Goal: Communication & Community: Answer question/provide support

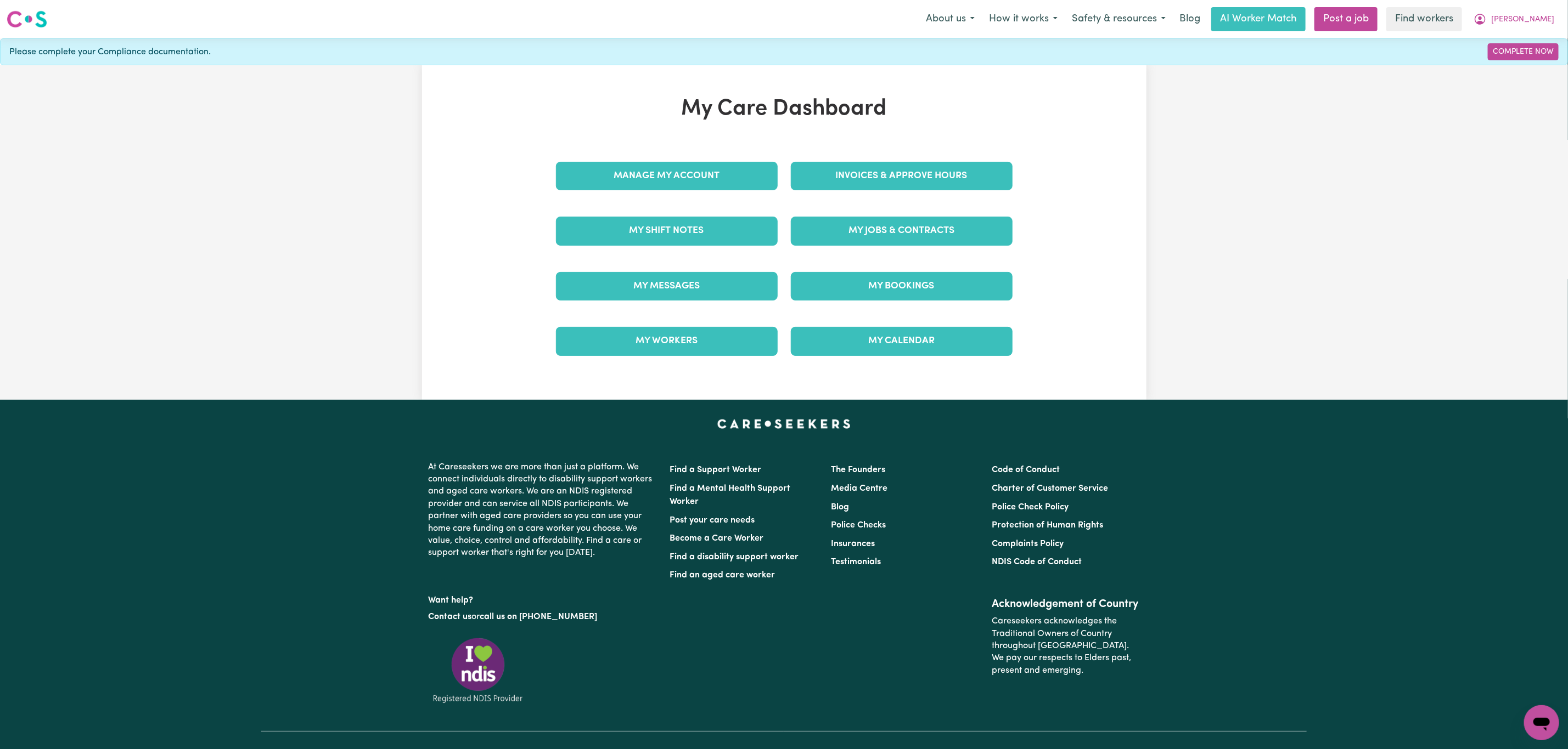
click at [649, 275] on link "My Messages" at bounding box center [666, 286] width 222 height 28
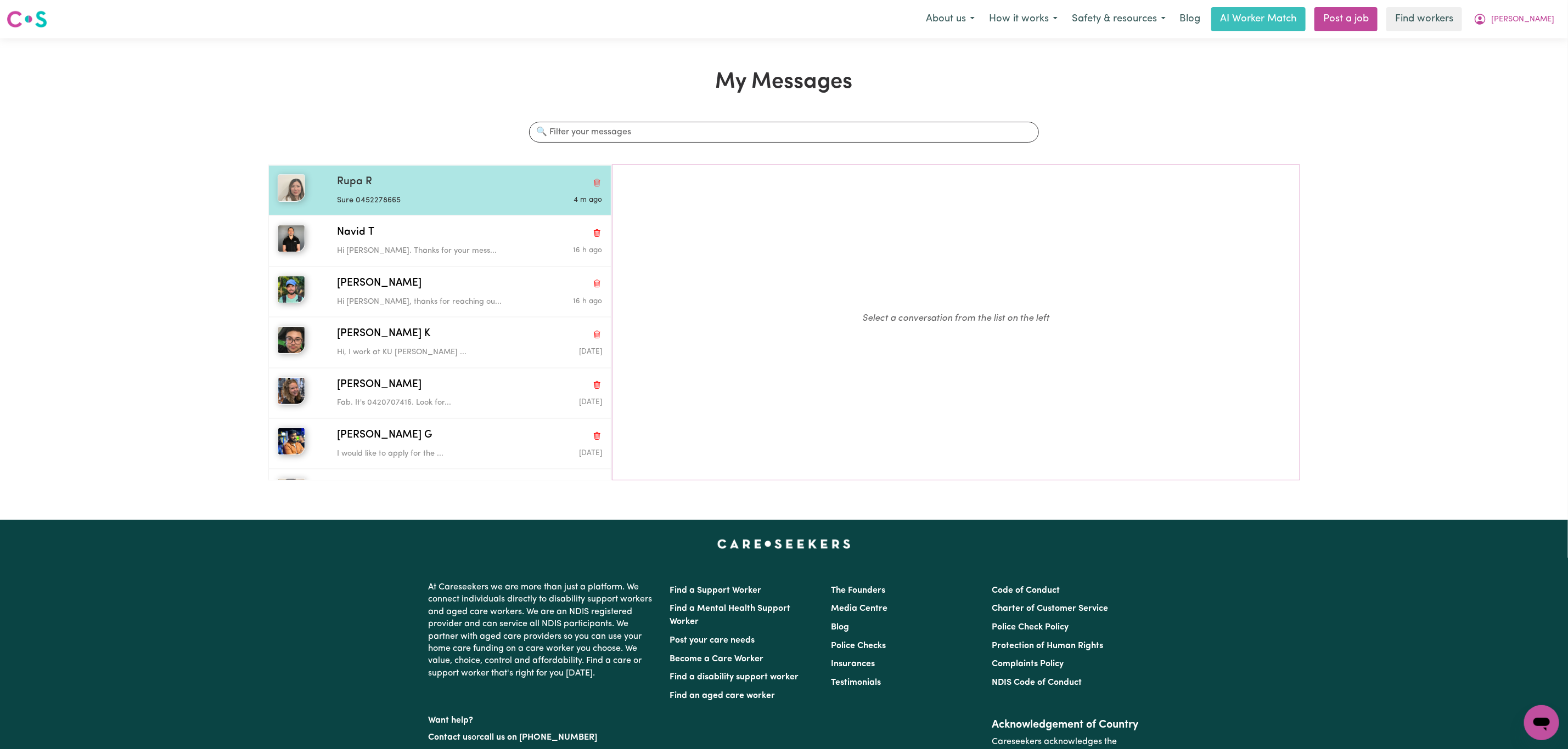
click at [433, 183] on div "Rupa R" at bounding box center [469, 182] width 265 height 16
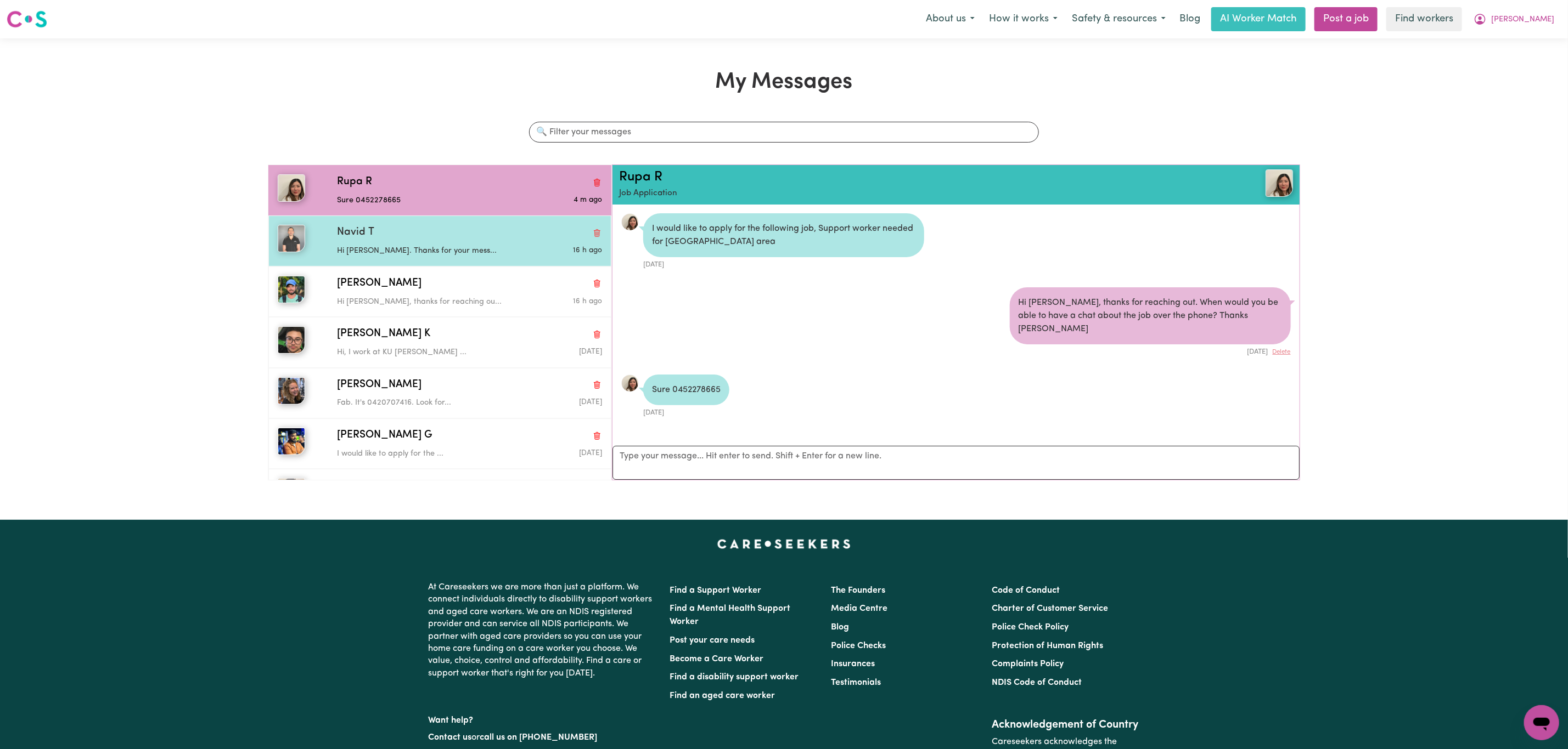
click at [387, 255] on p "Hi [PERSON_NAME]. Thanks for your mess..." at bounding box center [425, 251] width 177 height 12
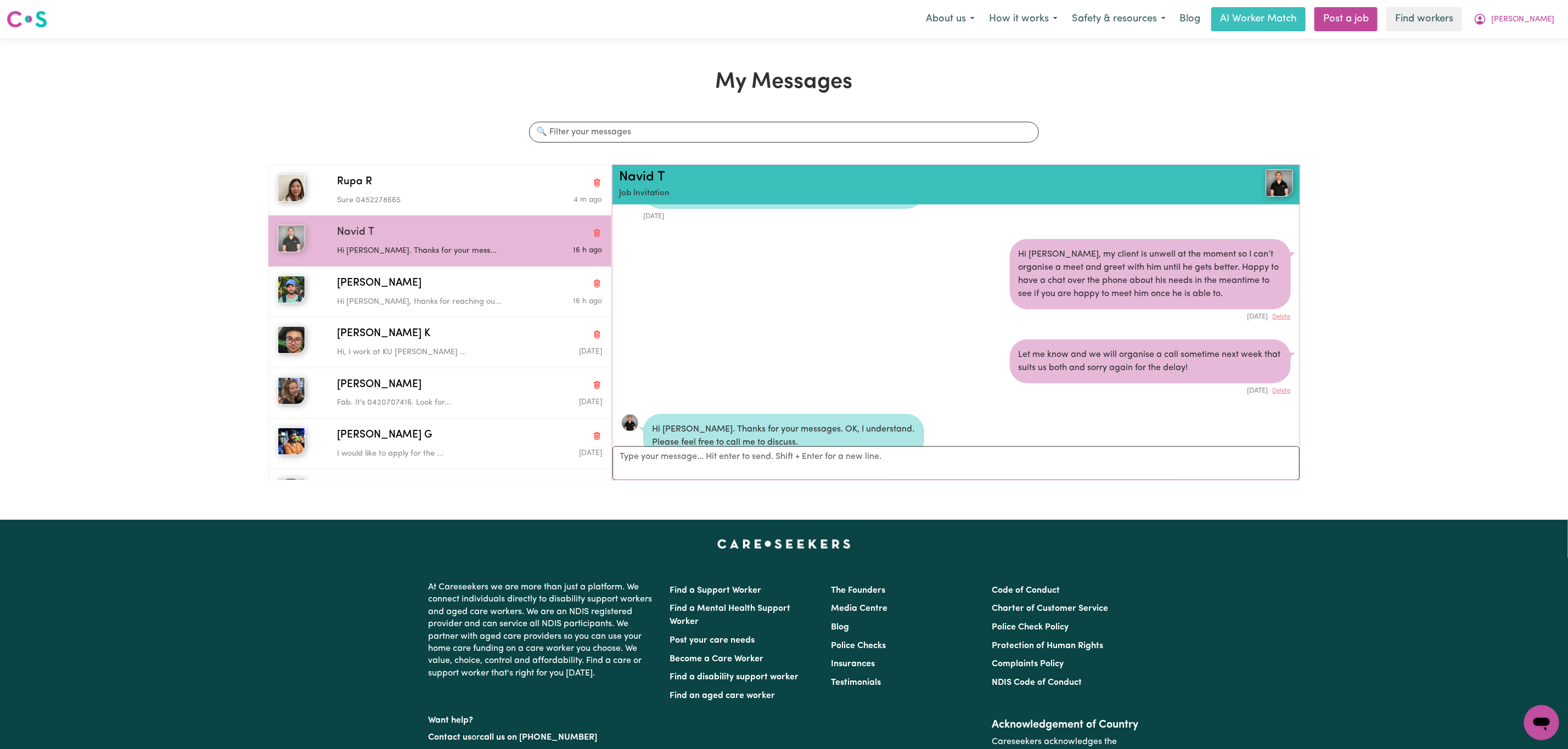
scroll to position [792, 0]
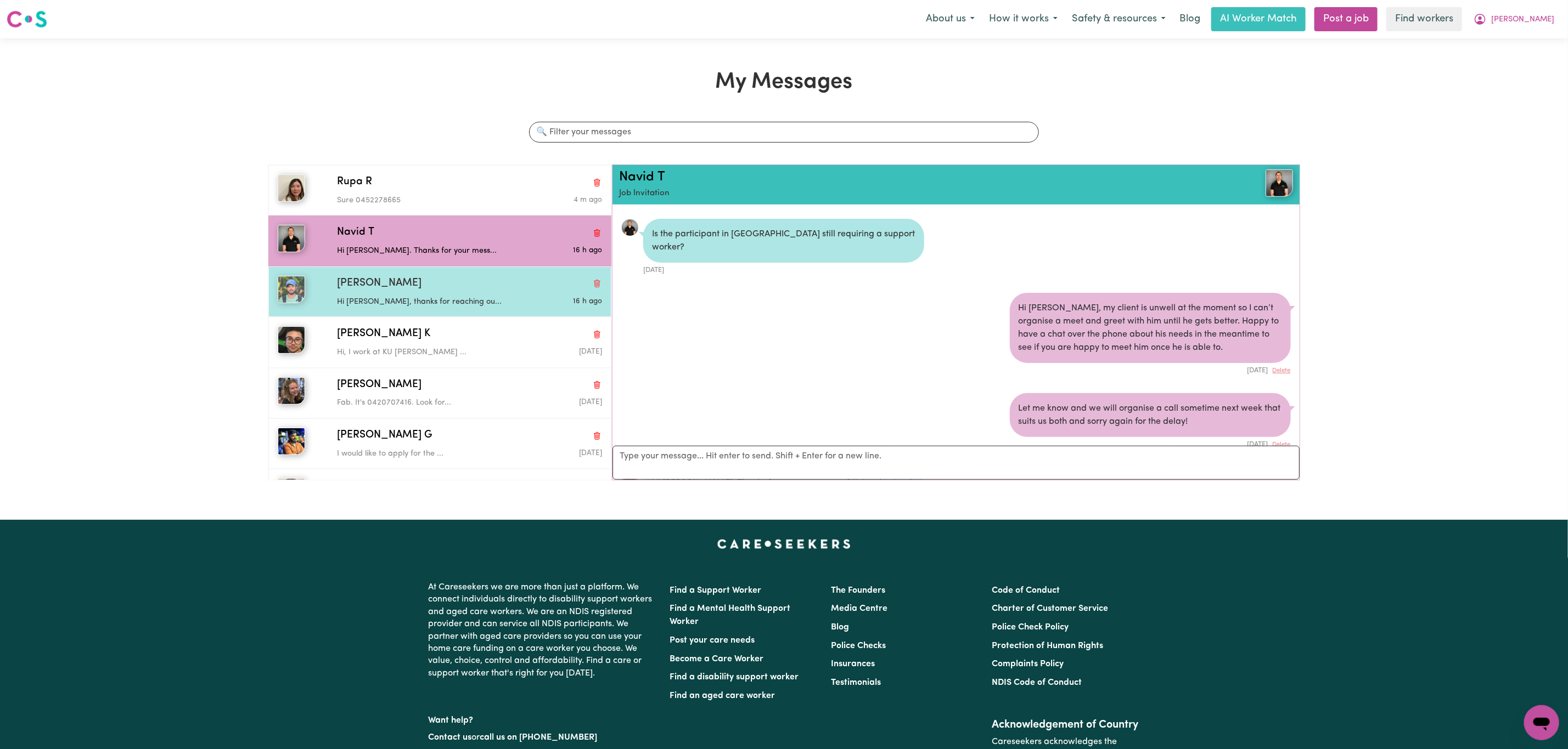
click at [480, 289] on div "[PERSON_NAME]" at bounding box center [469, 283] width 265 height 16
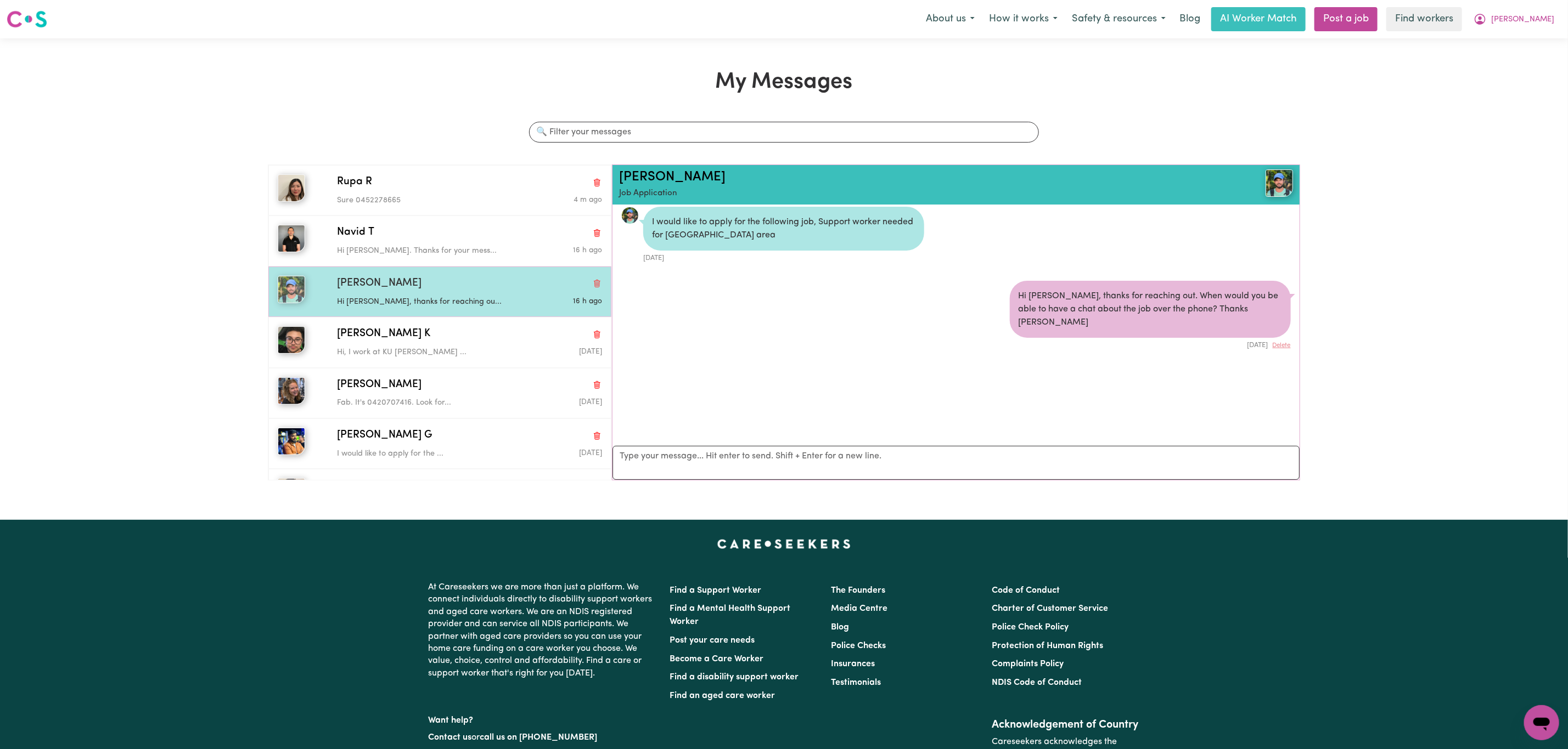
scroll to position [7, 0]
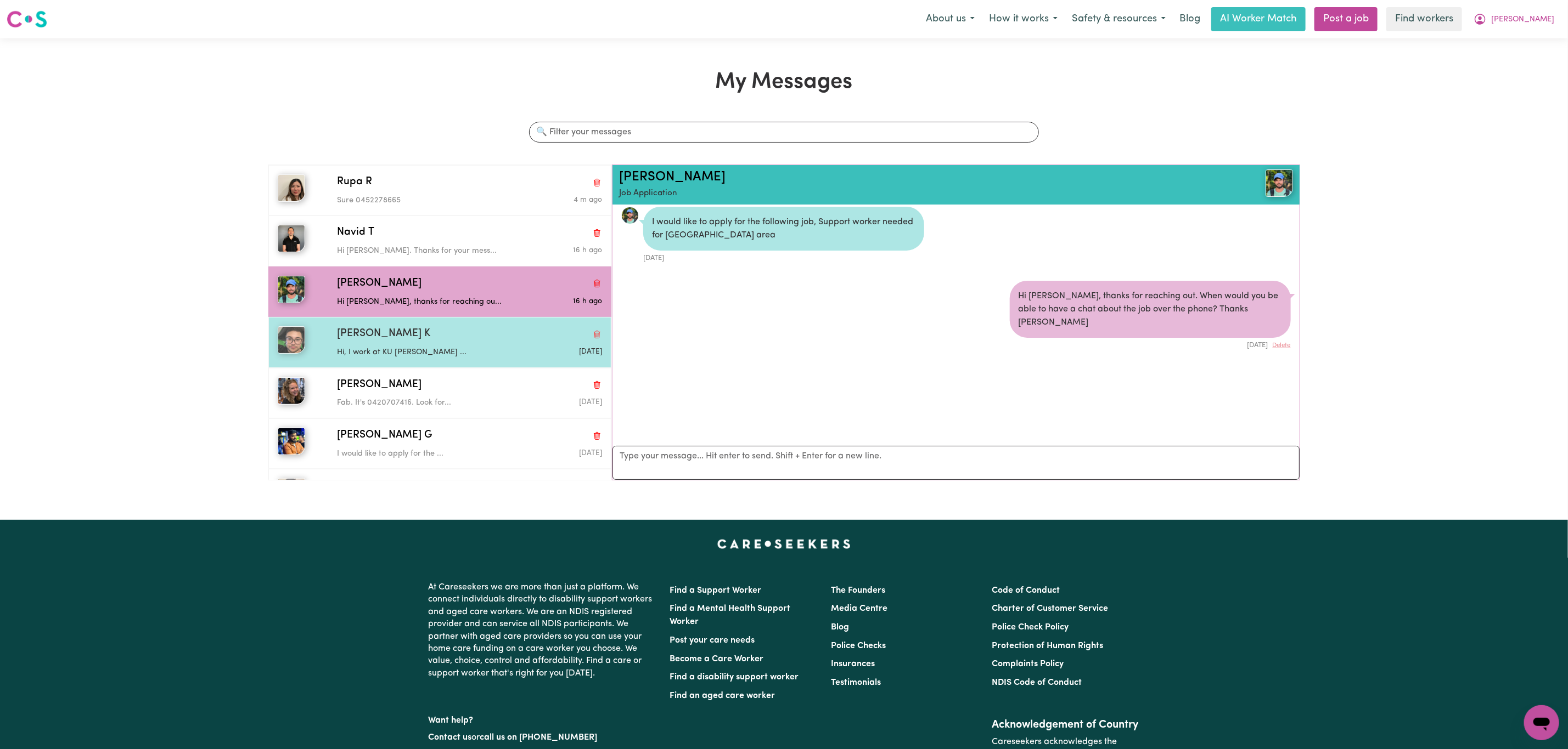
click at [458, 338] on div "[PERSON_NAME] K" at bounding box center [469, 333] width 265 height 16
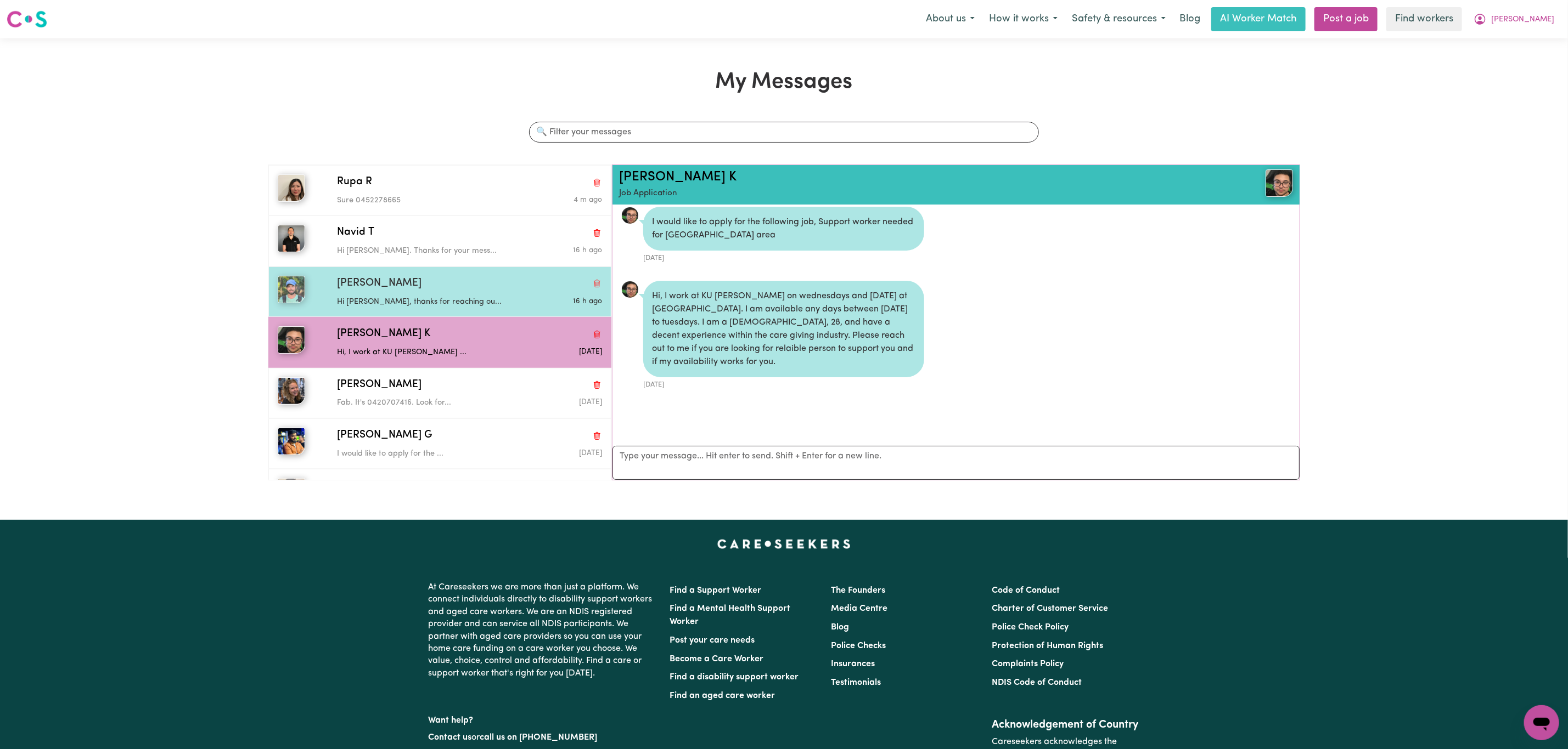
click at [475, 285] on div "[PERSON_NAME]" at bounding box center [469, 283] width 265 height 16
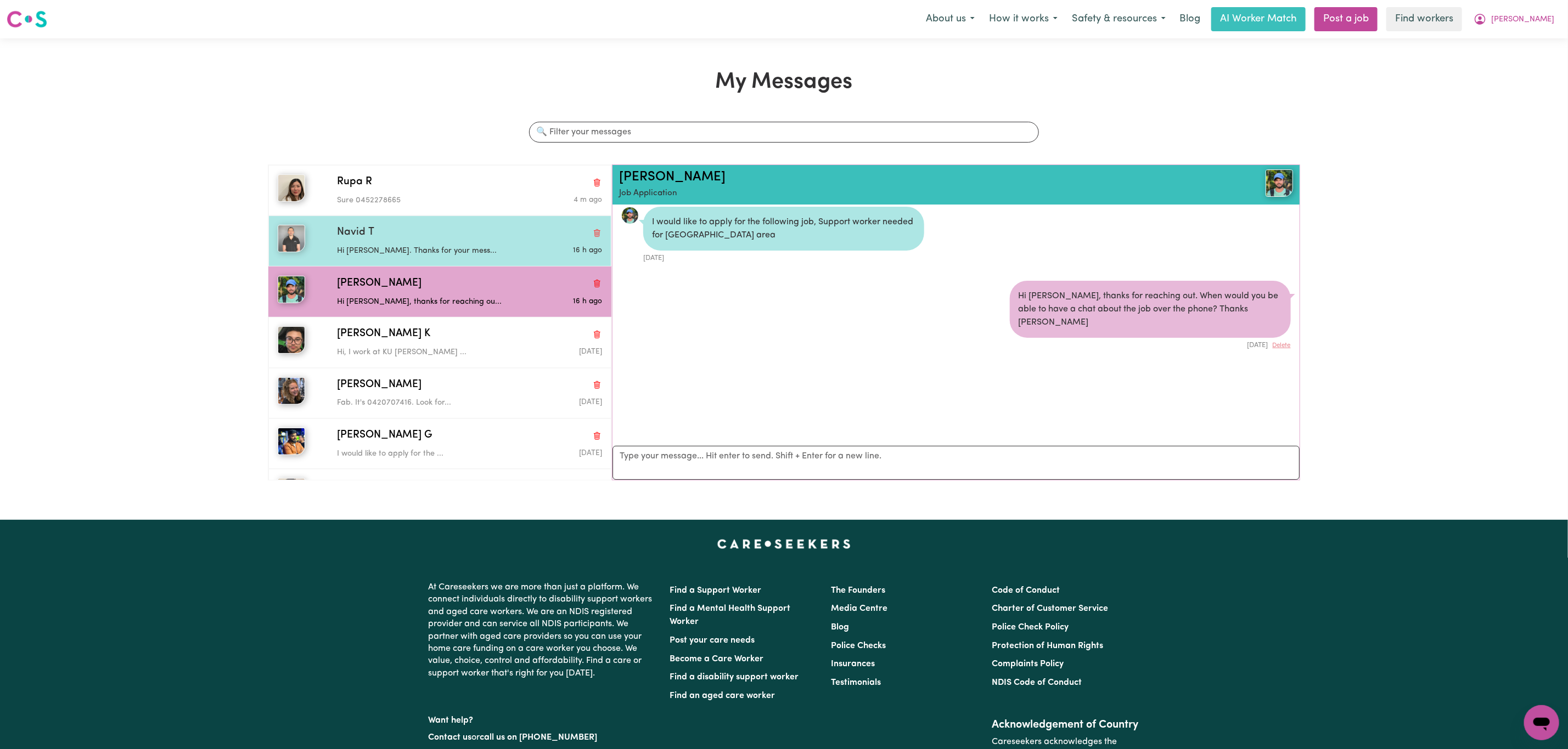
click at [458, 251] on p "Hi [PERSON_NAME]. Thanks for your mess..." at bounding box center [425, 251] width 177 height 12
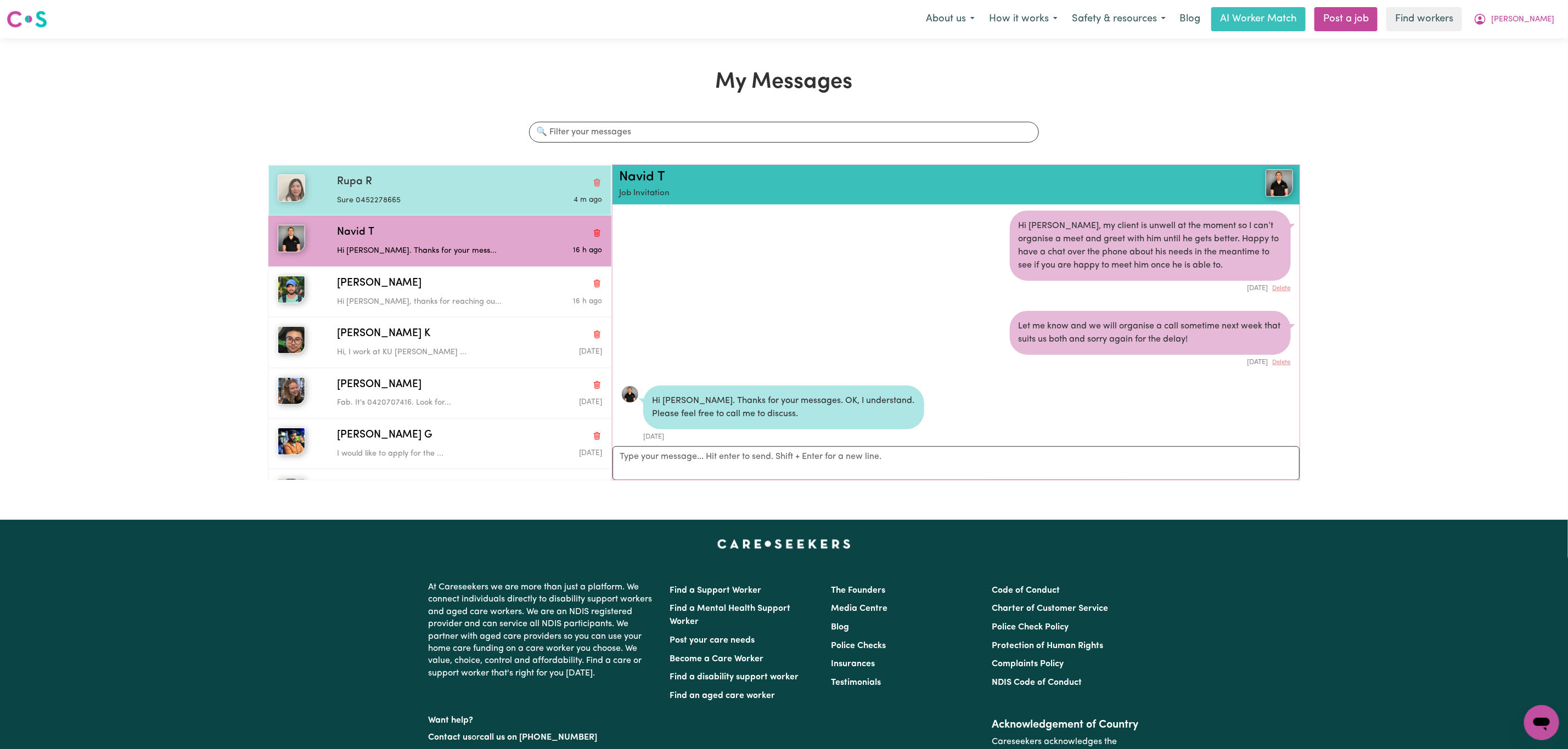
click at [443, 194] on div "Sure 0452278665" at bounding box center [425, 198] width 177 height 16
